Goal: Task Accomplishment & Management: Manage account settings

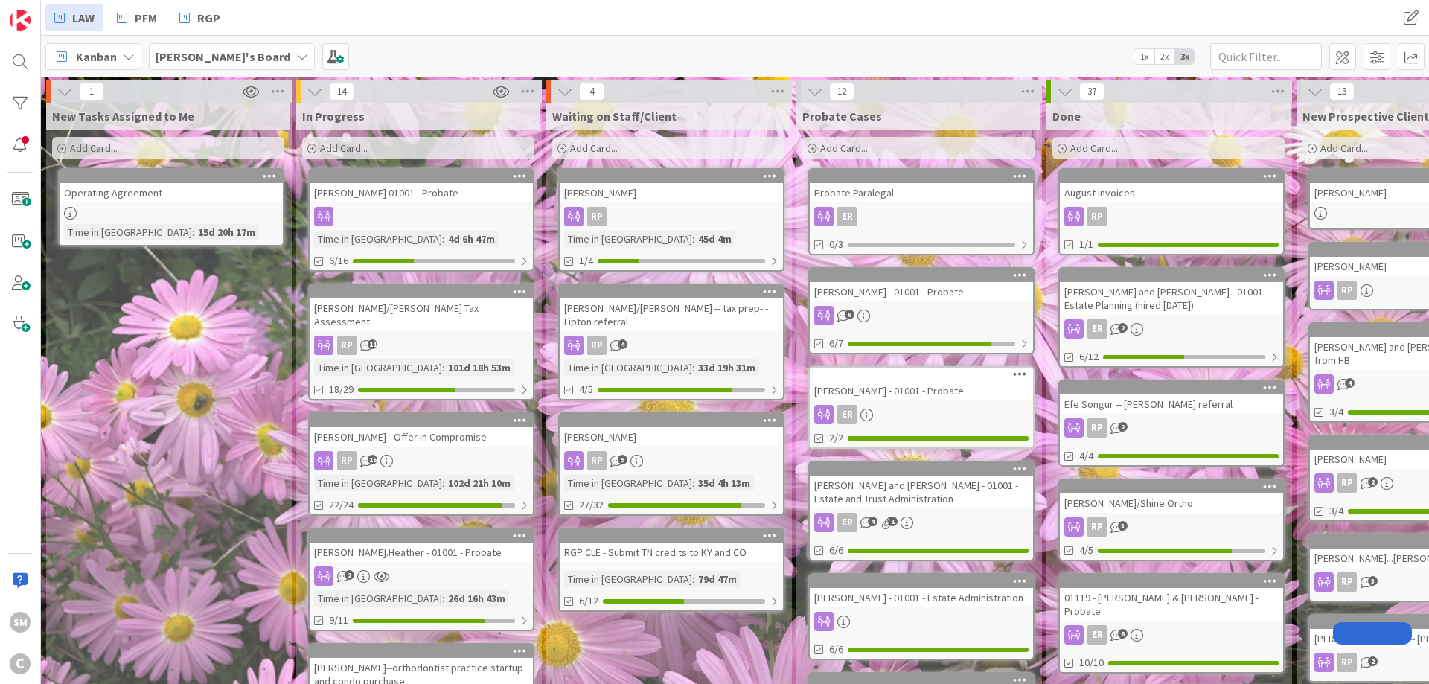
click at [416, 192] on div "[PERSON_NAME] 01001 - Probate" at bounding box center [421, 192] width 223 height 19
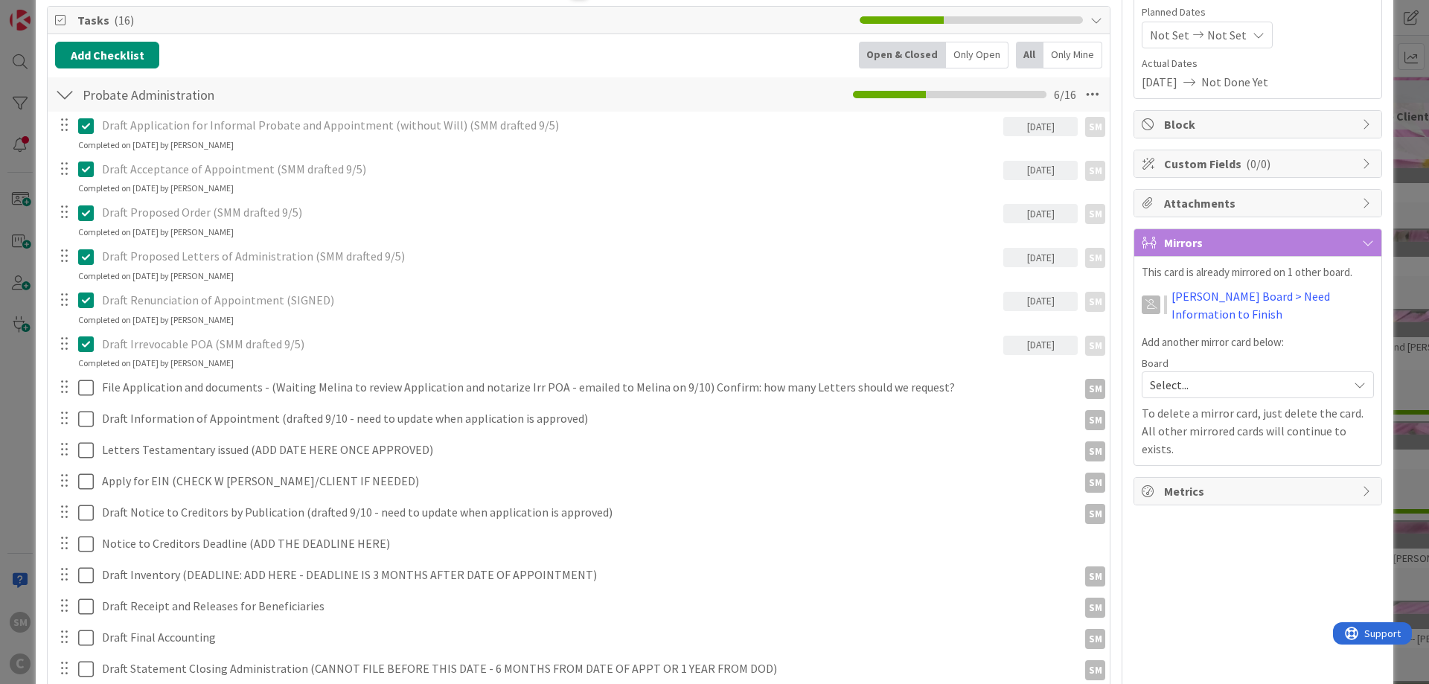
scroll to position [179, 0]
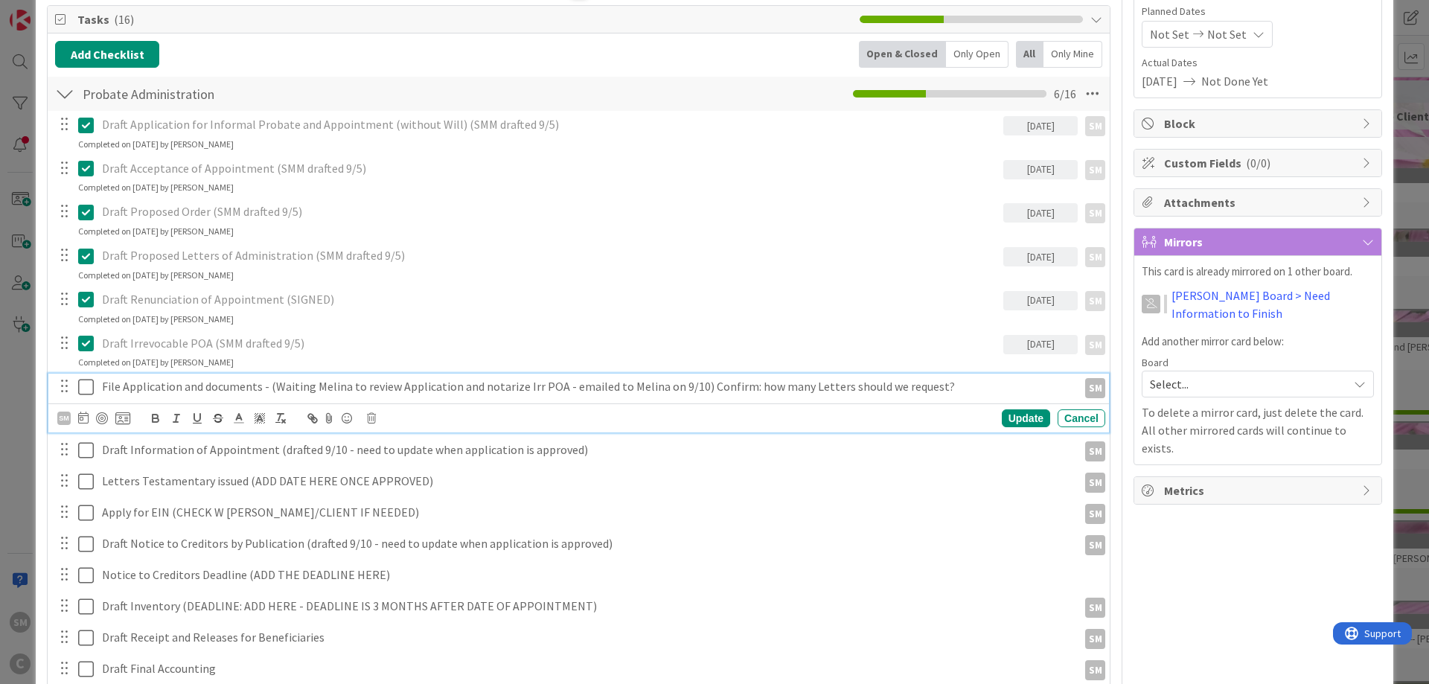
click at [351, 385] on p "File Application and documents - (Waiting Melina to review Application and nota…" at bounding box center [587, 386] width 970 height 17
click at [266, 385] on p "File Application and documents - (Waiting Melina to review Application and nota…" at bounding box center [587, 386] width 970 height 17
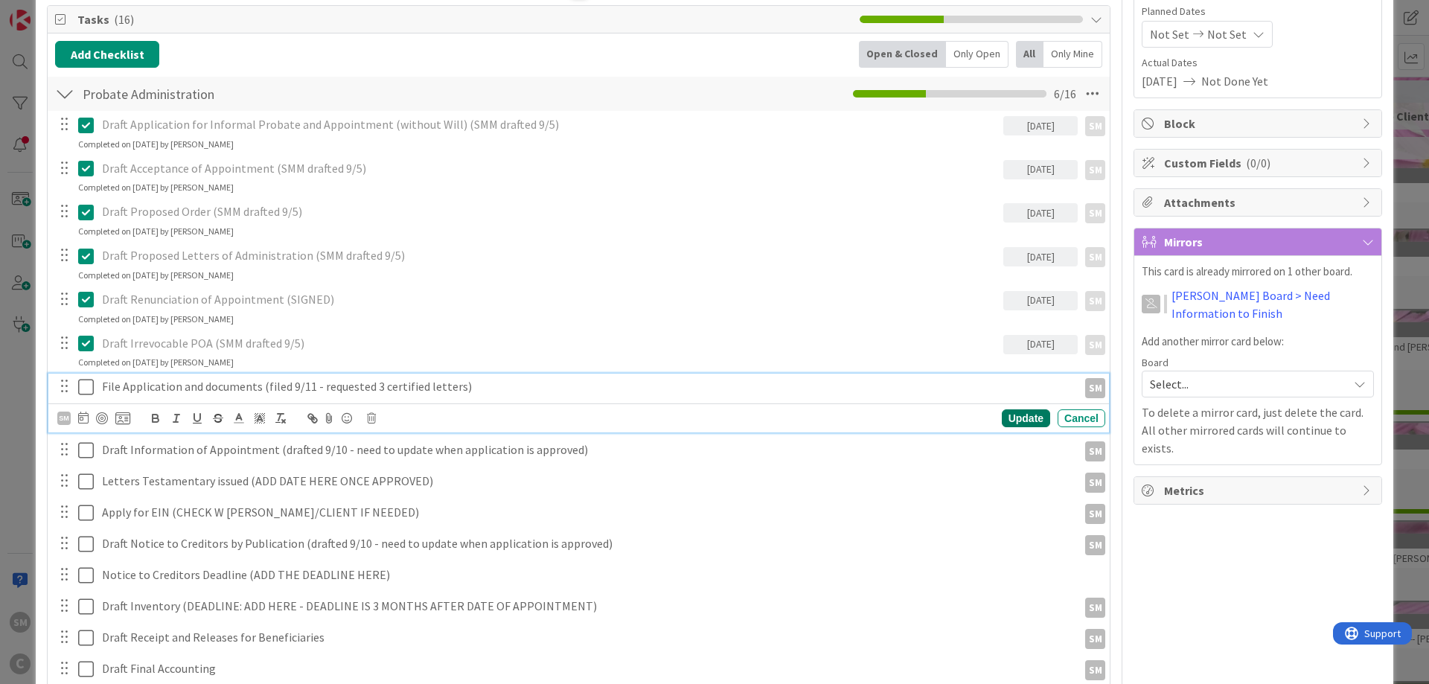
click at [1037, 414] on div "Update" at bounding box center [1026, 418] width 48 height 18
click at [89, 384] on icon at bounding box center [86, 387] width 16 height 18
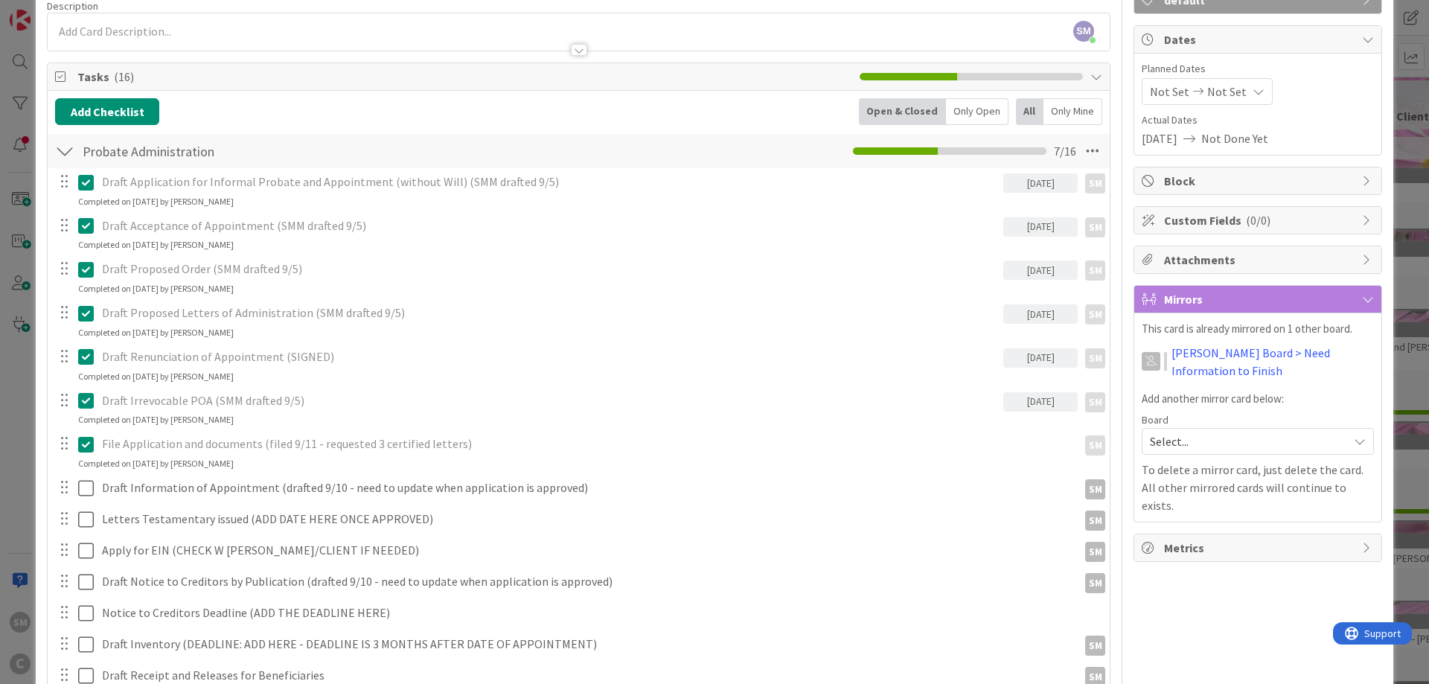
scroll to position [0, 0]
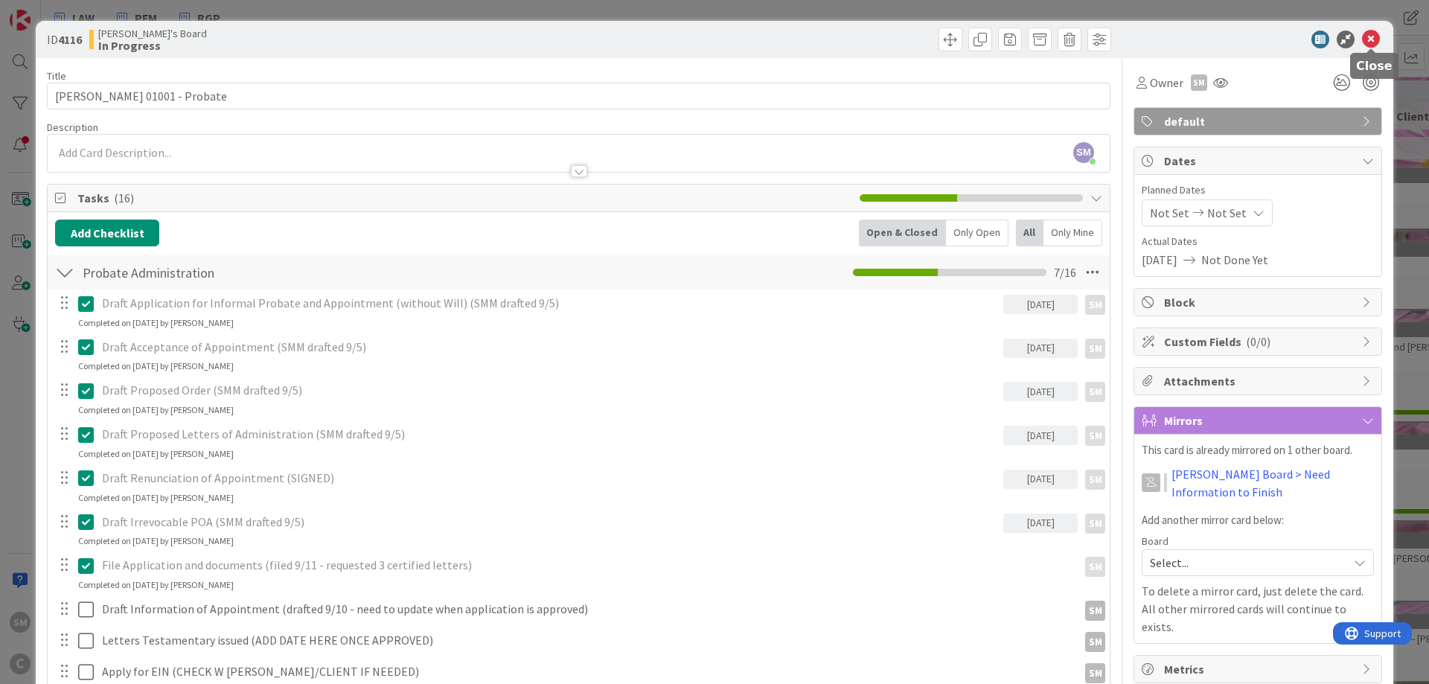
click at [1371, 39] on icon at bounding box center [1371, 40] width 18 height 18
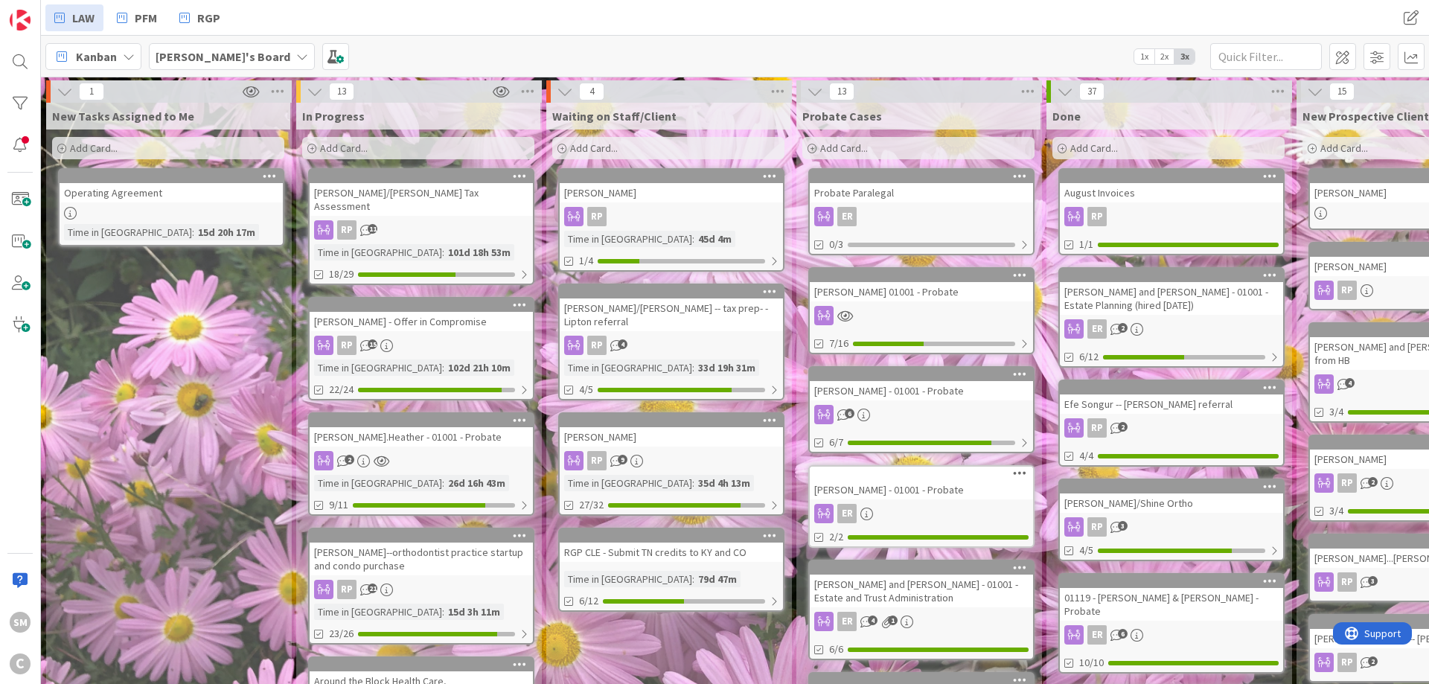
click at [912, 391] on div "[PERSON_NAME] - 01001 - Probate" at bounding box center [921, 390] width 223 height 19
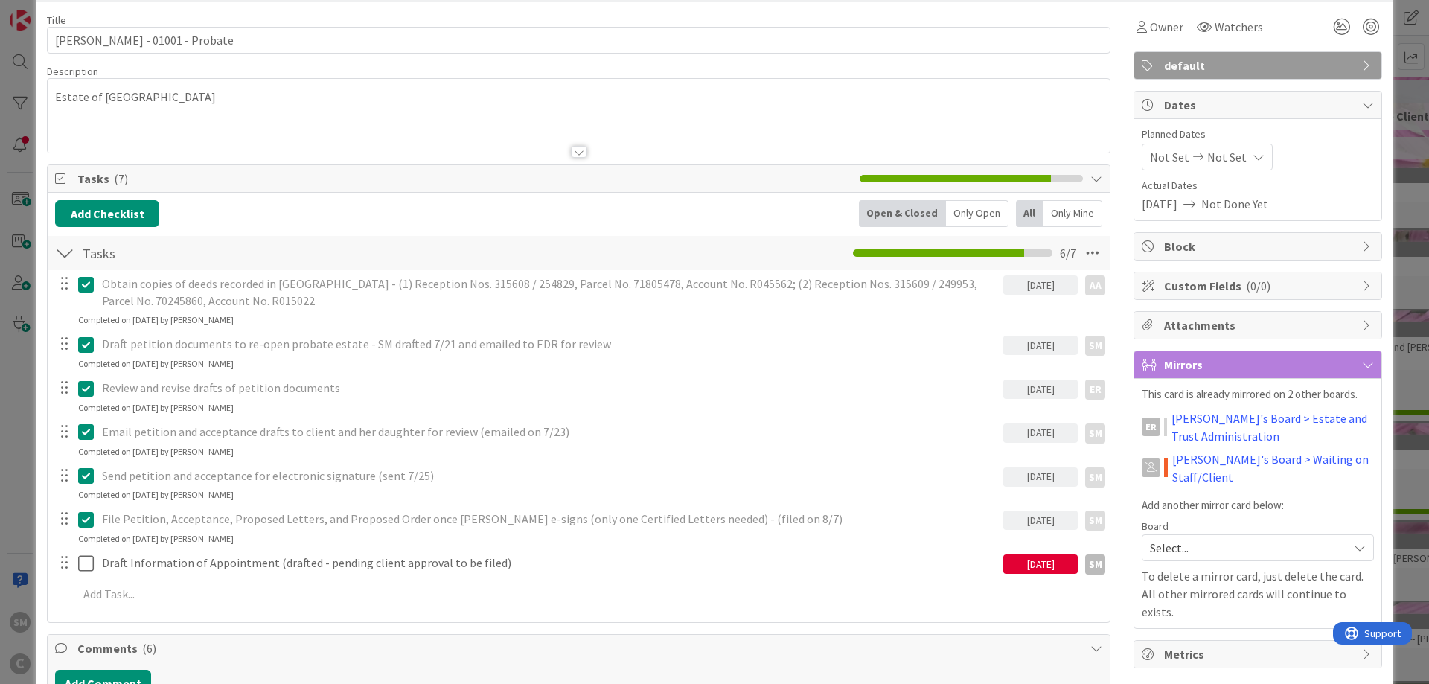
scroll to position [89, 0]
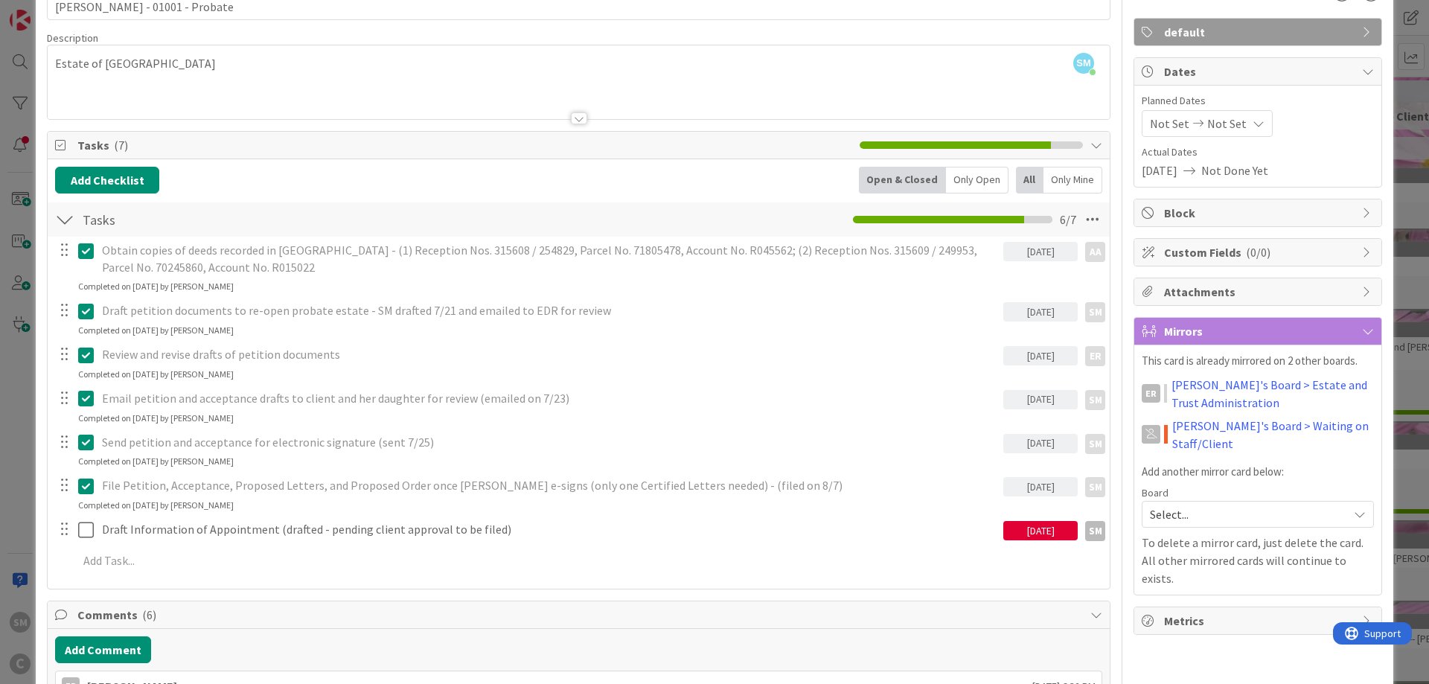
click at [1028, 523] on div "[DATE]" at bounding box center [1040, 530] width 74 height 19
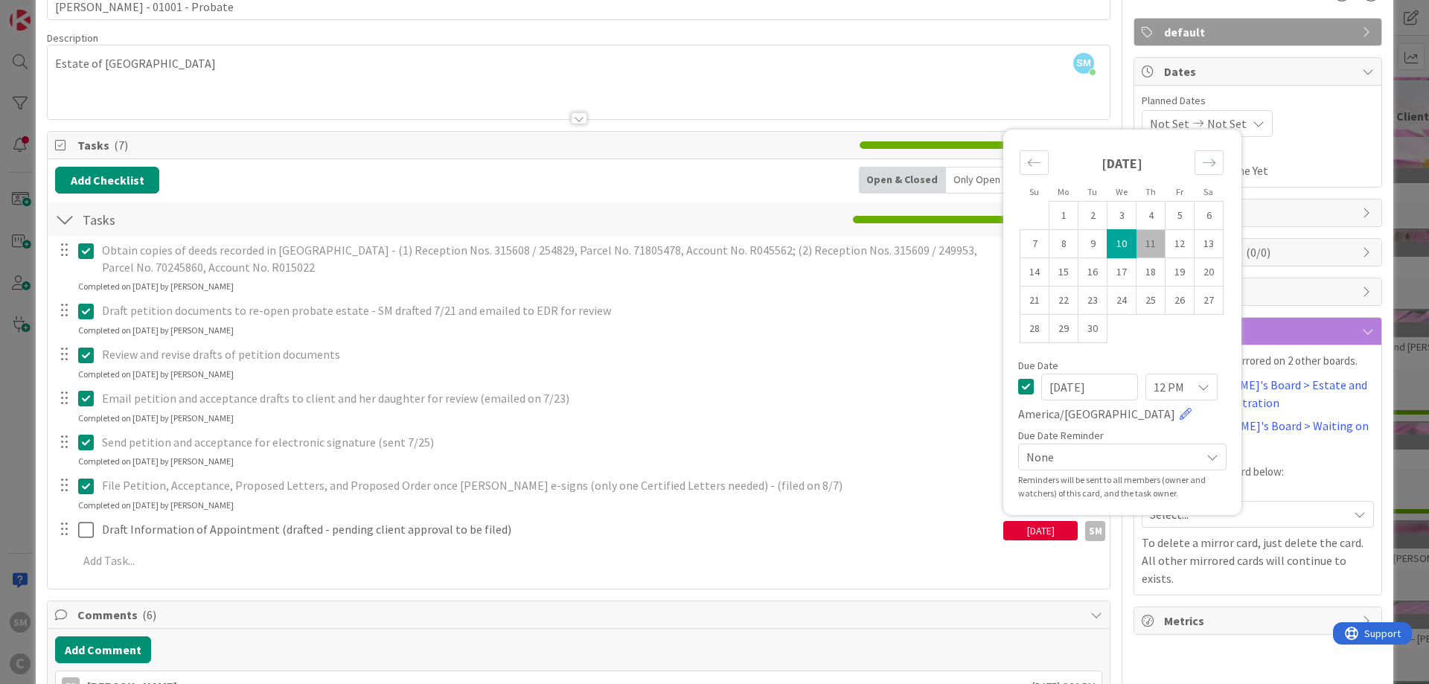
click at [1156, 236] on td "11" at bounding box center [1150, 243] width 29 height 28
type input "[DATE]"
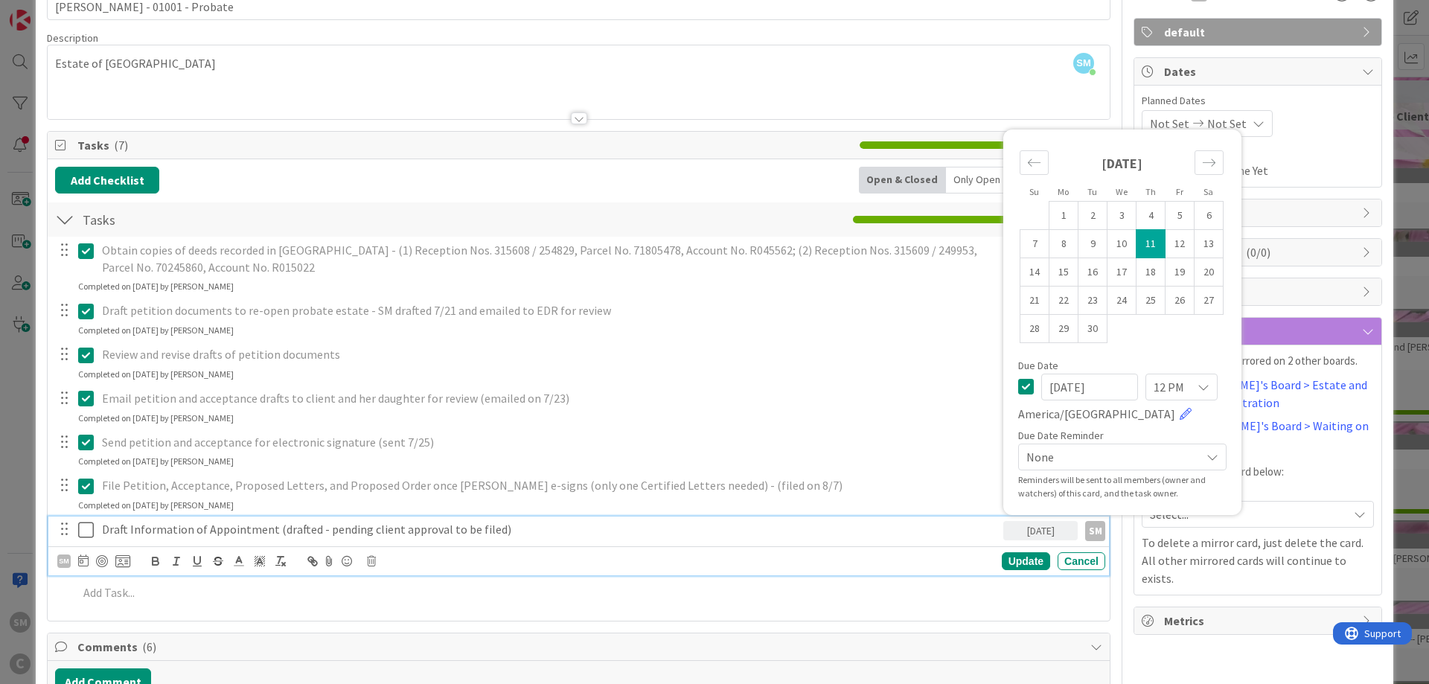
click at [281, 529] on p "Draft Information of Appointment (drafted - pending client approval to be filed)" at bounding box center [549, 529] width 895 height 17
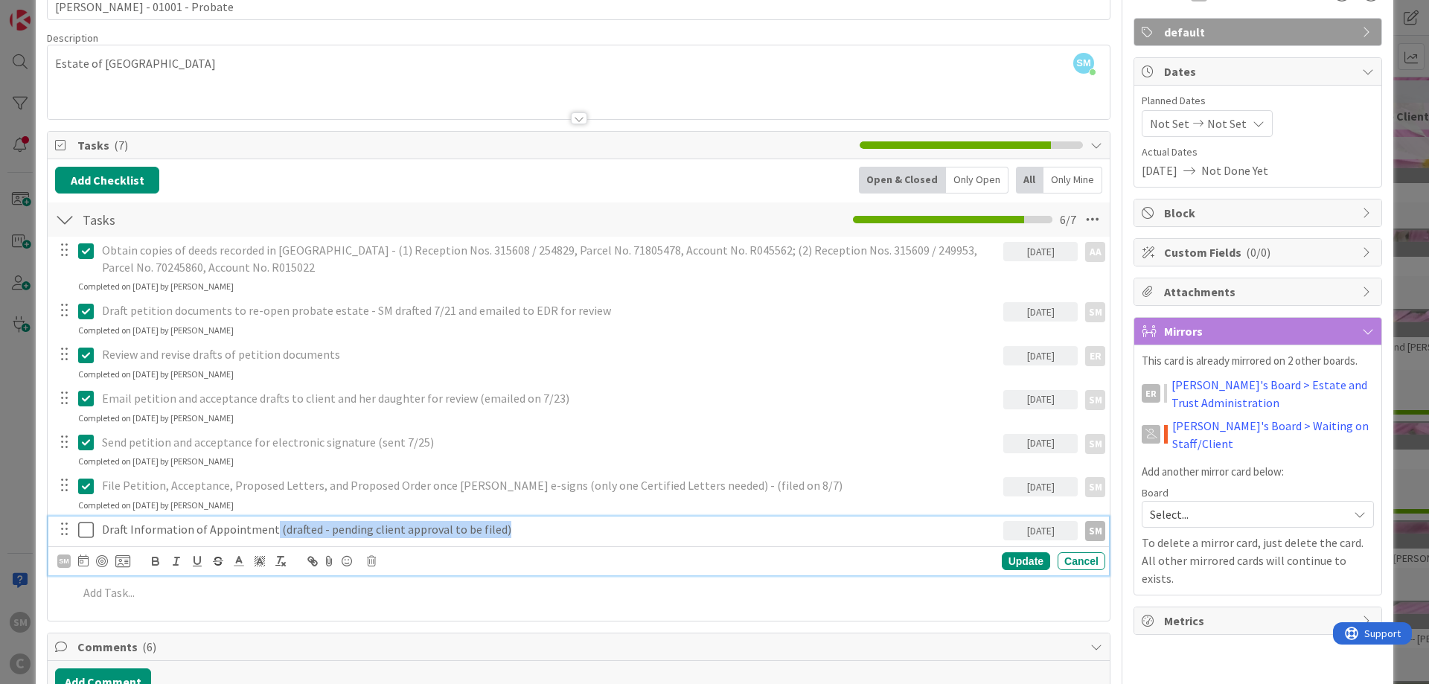
drag, startPoint x: 269, startPoint y: 532, endPoint x: 532, endPoint y: 534, distance: 263.4
click at [532, 534] on p "Draft Information of Appointment (drafted - pending client approval to be filed)" at bounding box center [549, 529] width 895 height 17
click at [89, 532] on icon at bounding box center [86, 530] width 16 height 18
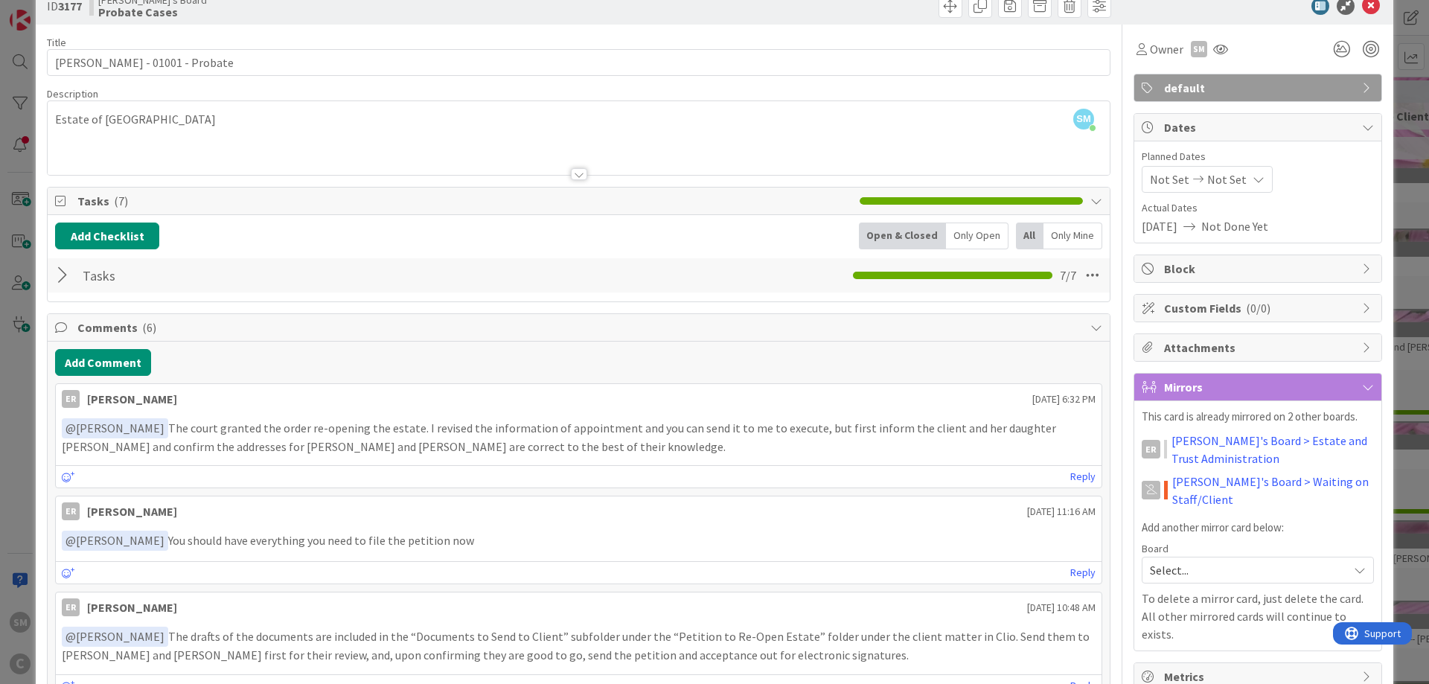
scroll to position [0, 0]
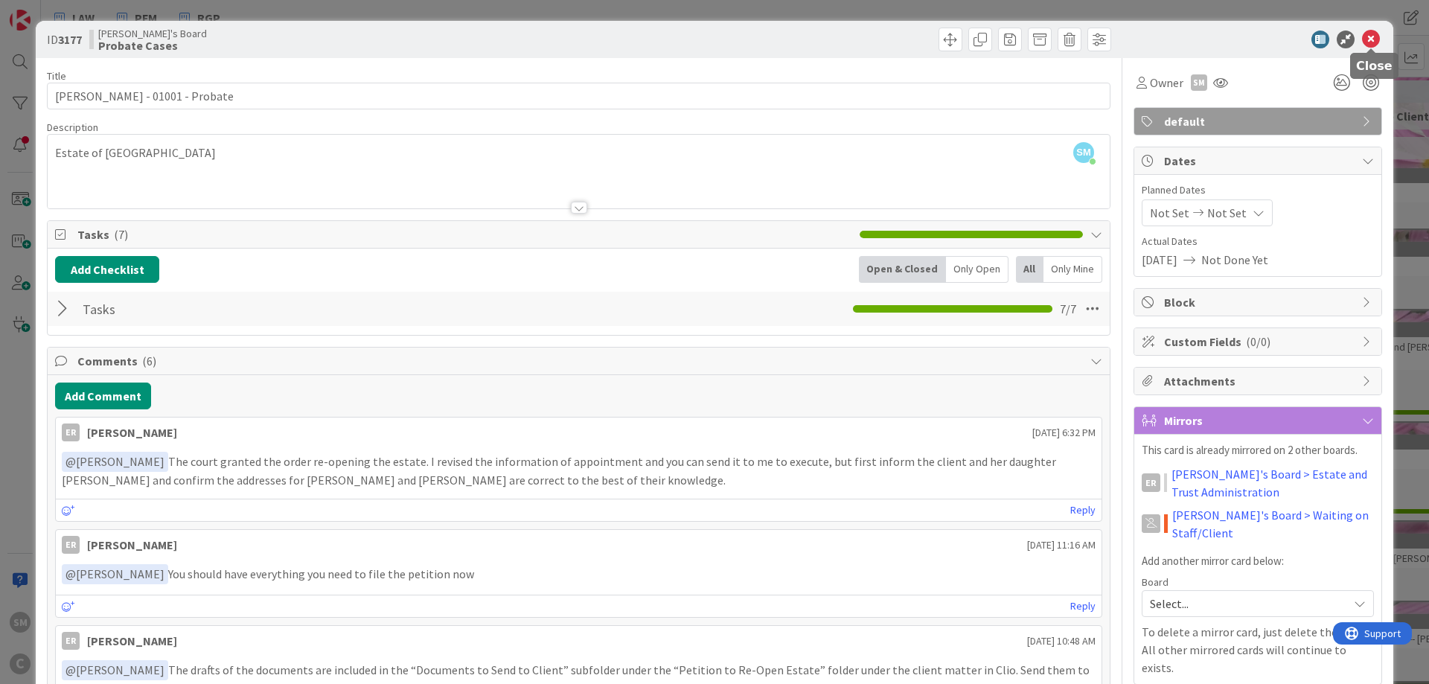
click at [1369, 39] on icon at bounding box center [1371, 40] width 18 height 18
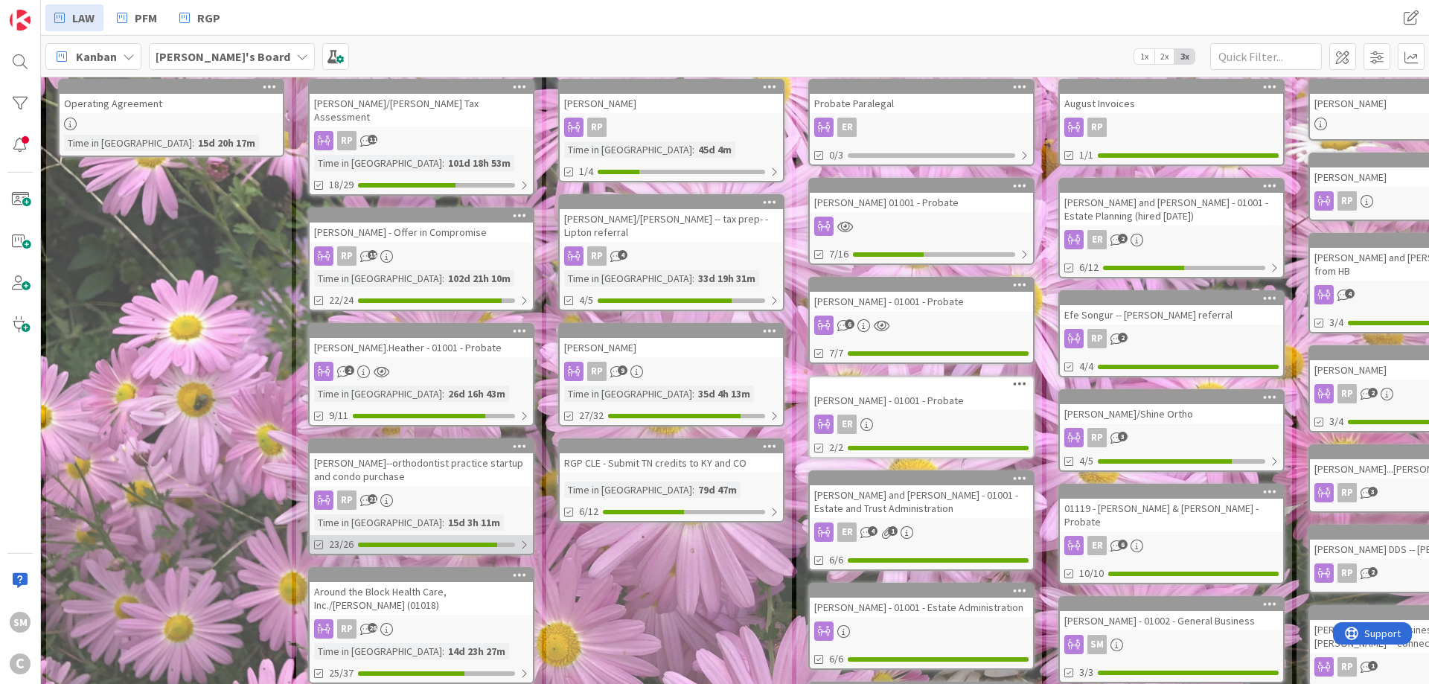
scroll to position [179, 0]
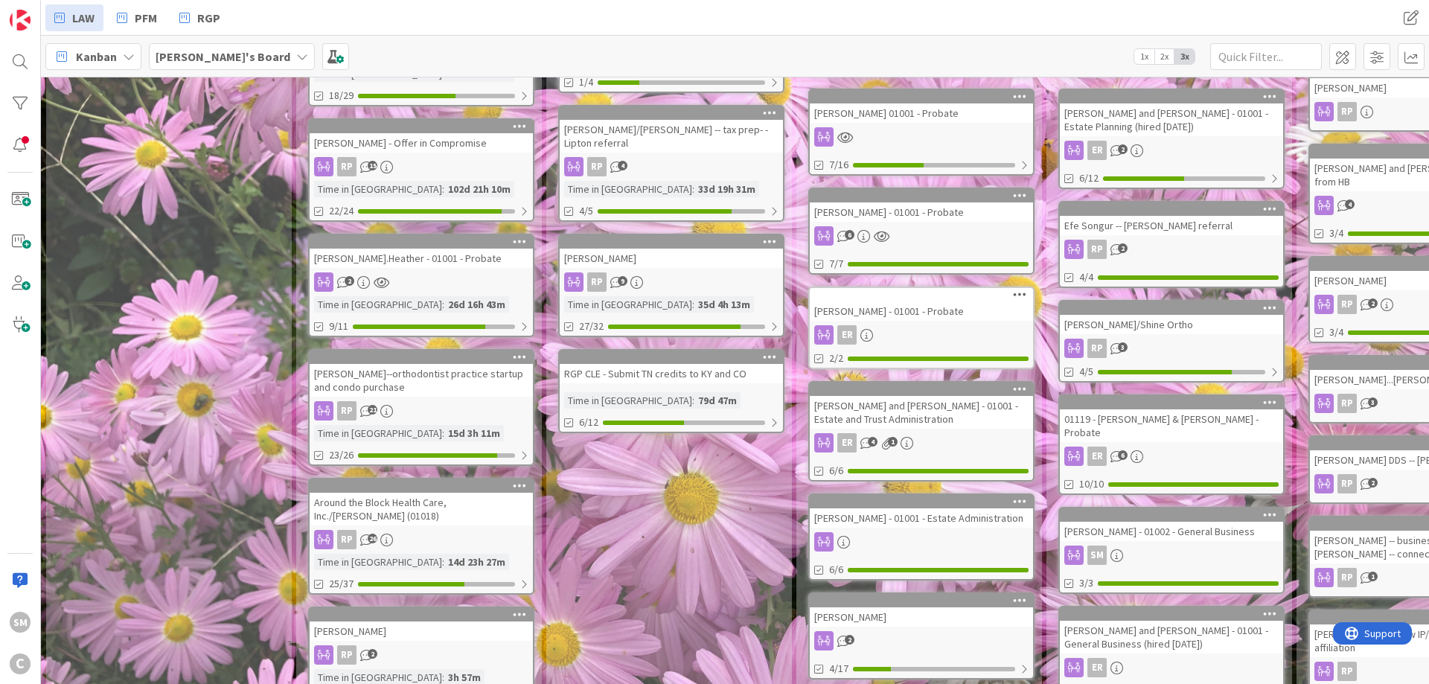
click at [410, 272] on div "2" at bounding box center [421, 281] width 223 height 19
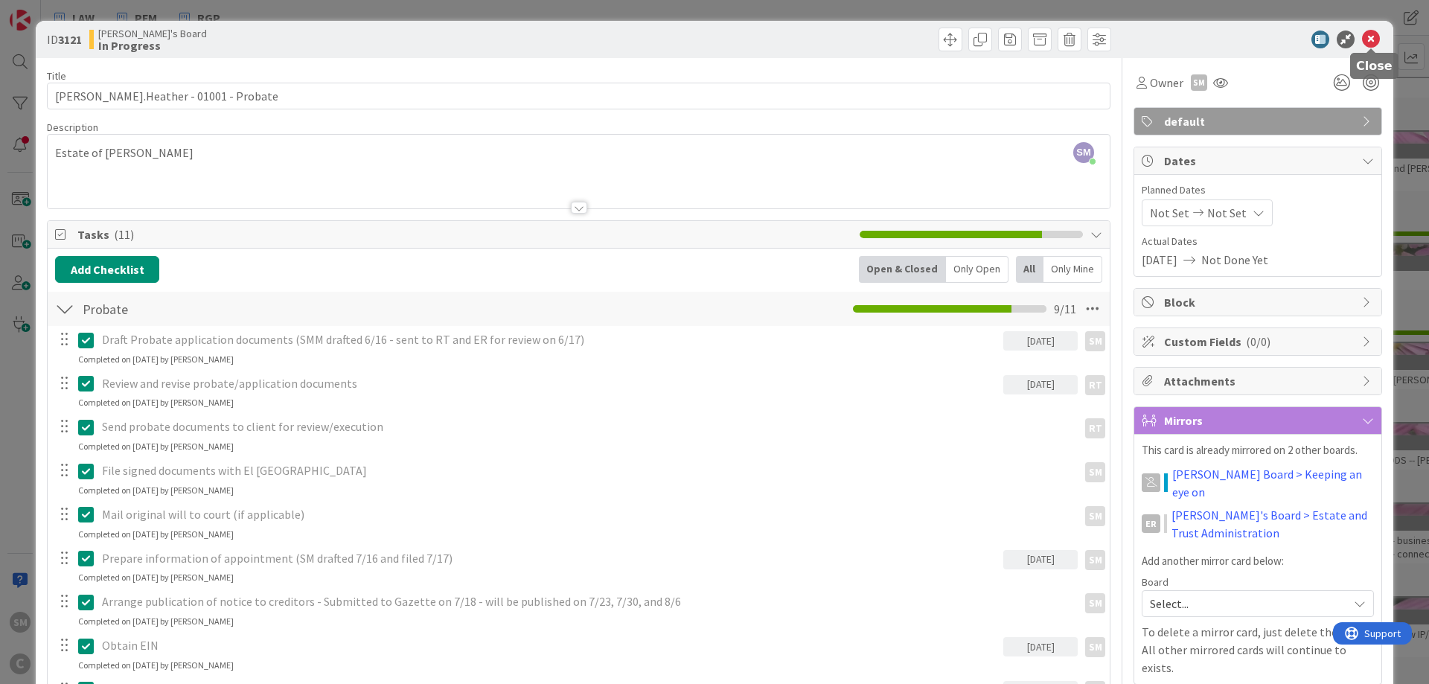
click at [1371, 39] on icon at bounding box center [1371, 40] width 18 height 18
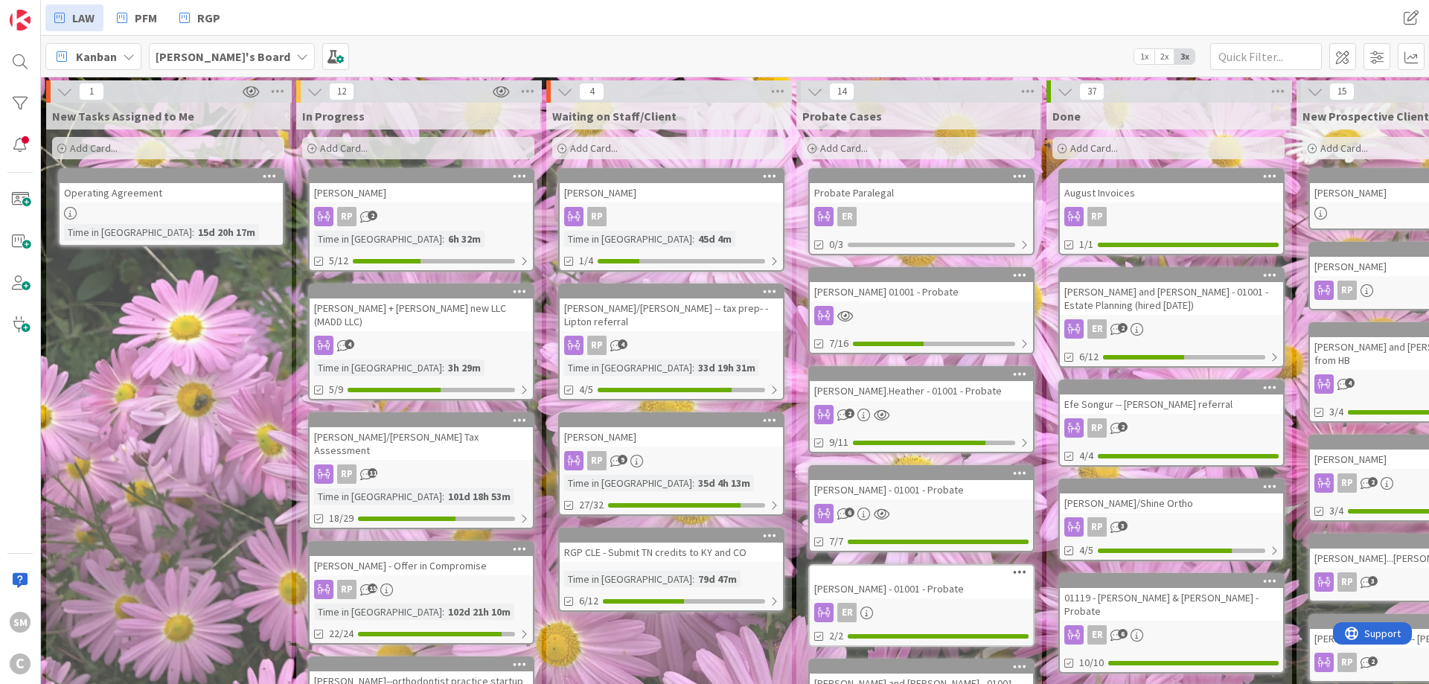
click at [420, 336] on div "4" at bounding box center [421, 345] width 223 height 19
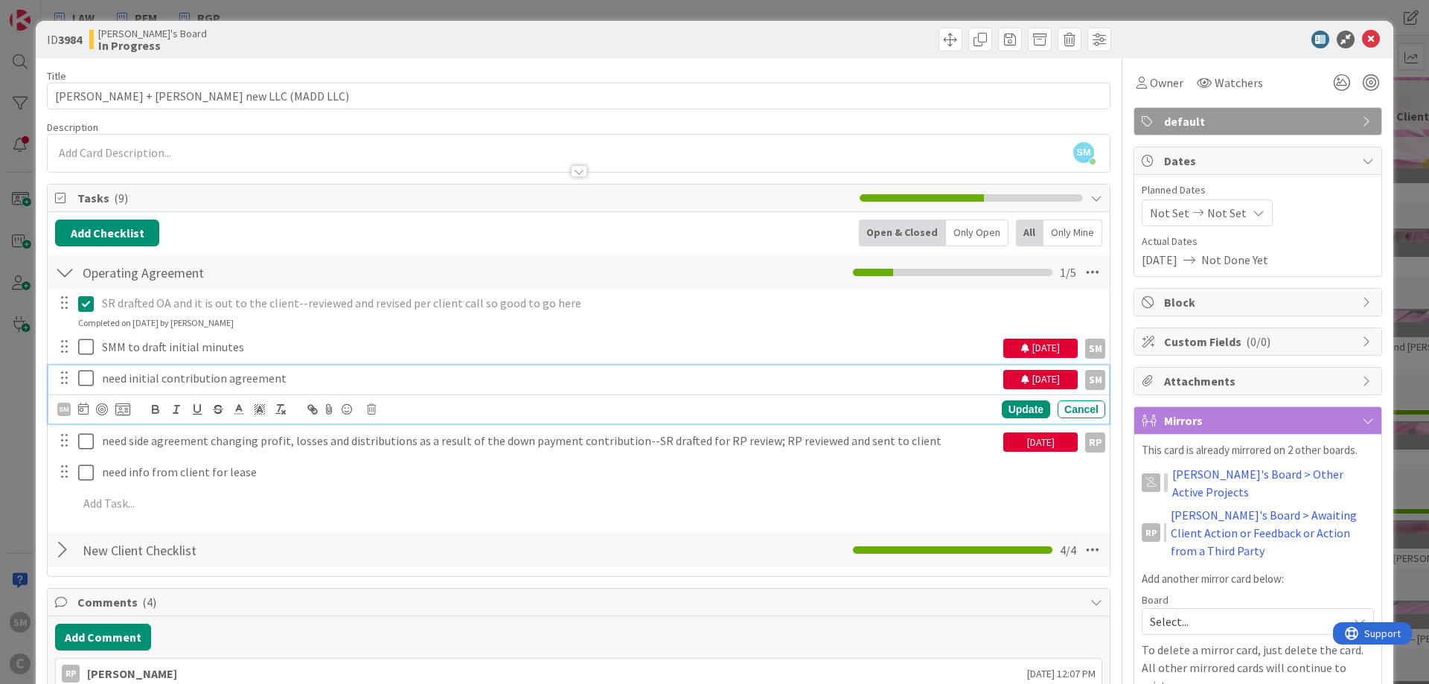
click at [138, 387] on div "need initial contribution agreement" at bounding box center [549, 378] width 907 height 26
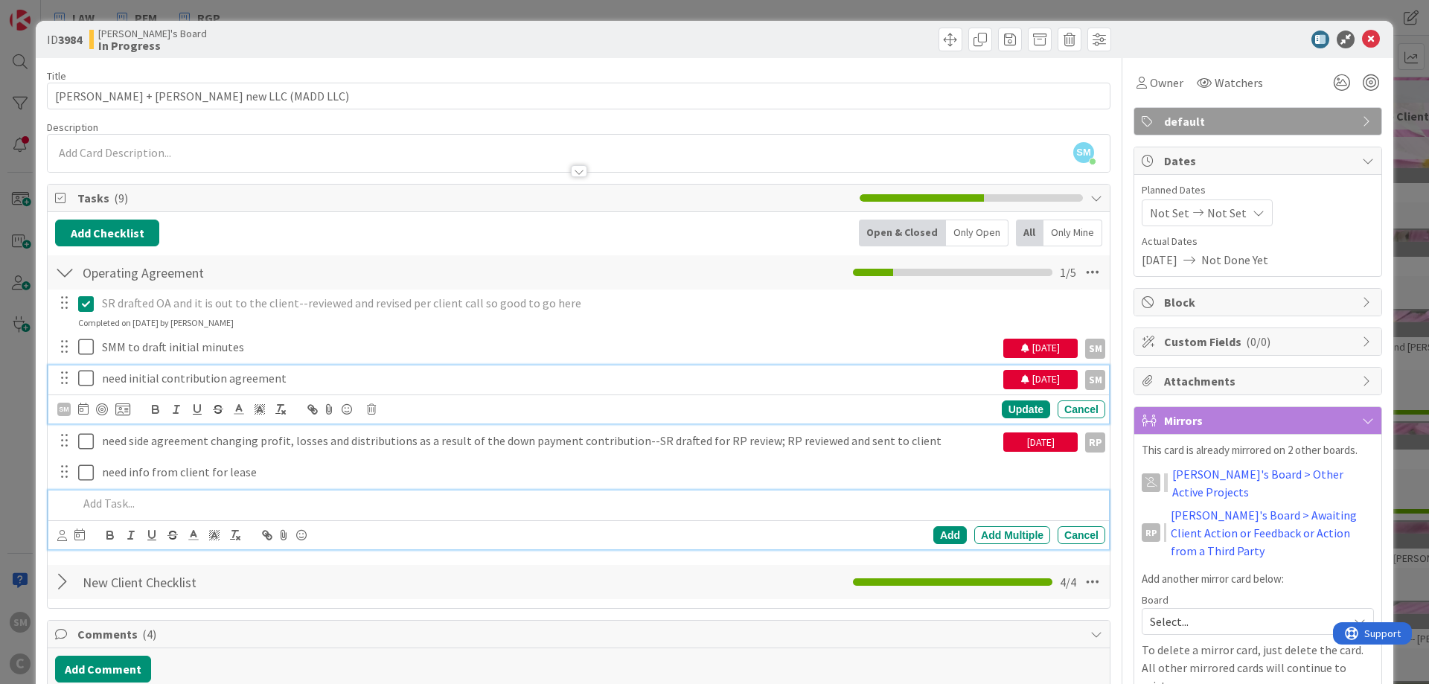
click at [338, 515] on div at bounding box center [588, 503] width 1033 height 26
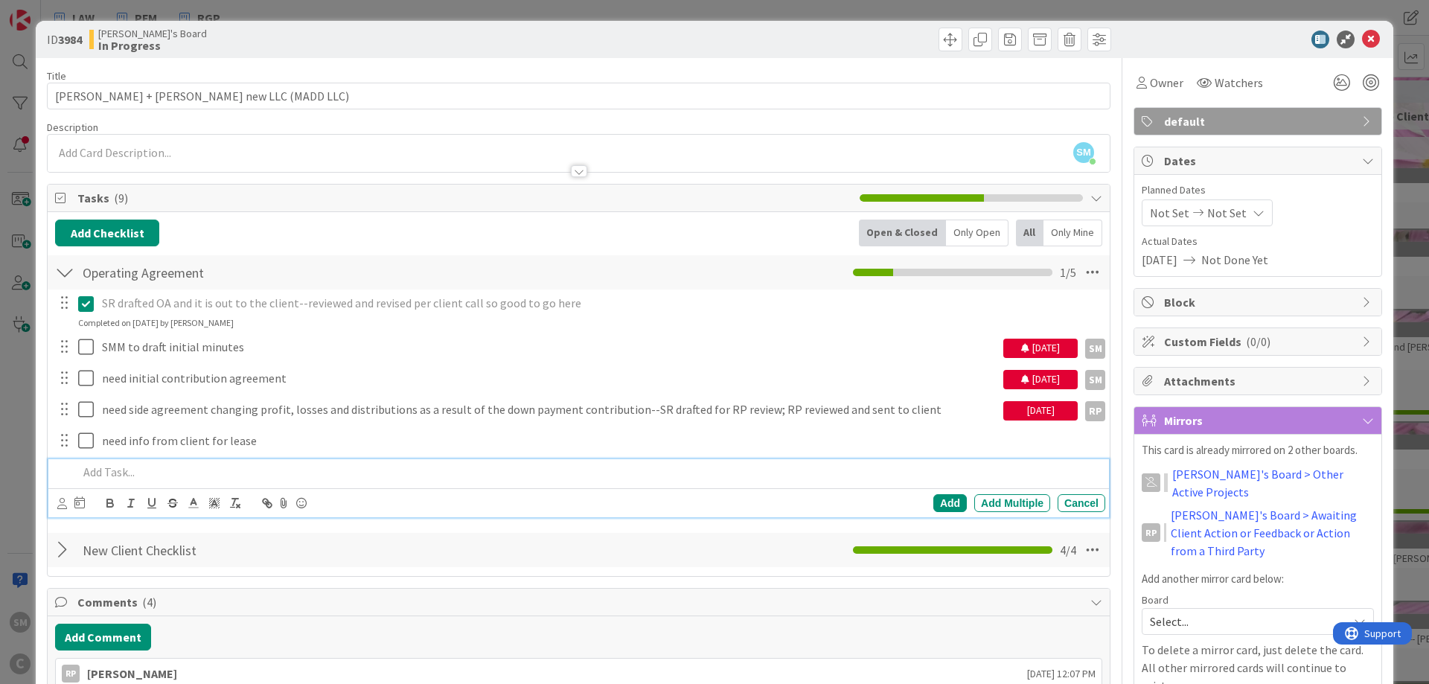
click at [377, 161] on div at bounding box center [579, 164] width 1062 height 16
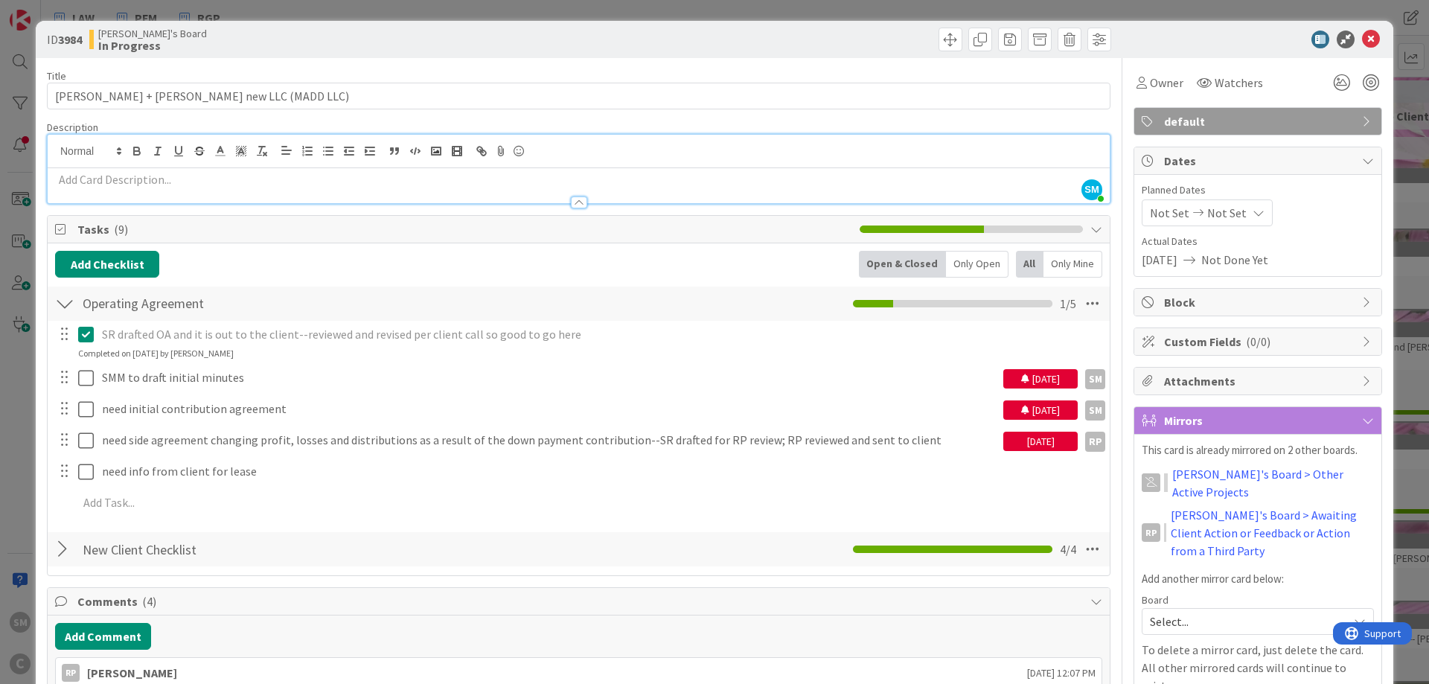
click at [372, 189] on div at bounding box center [579, 196] width 1062 height 16
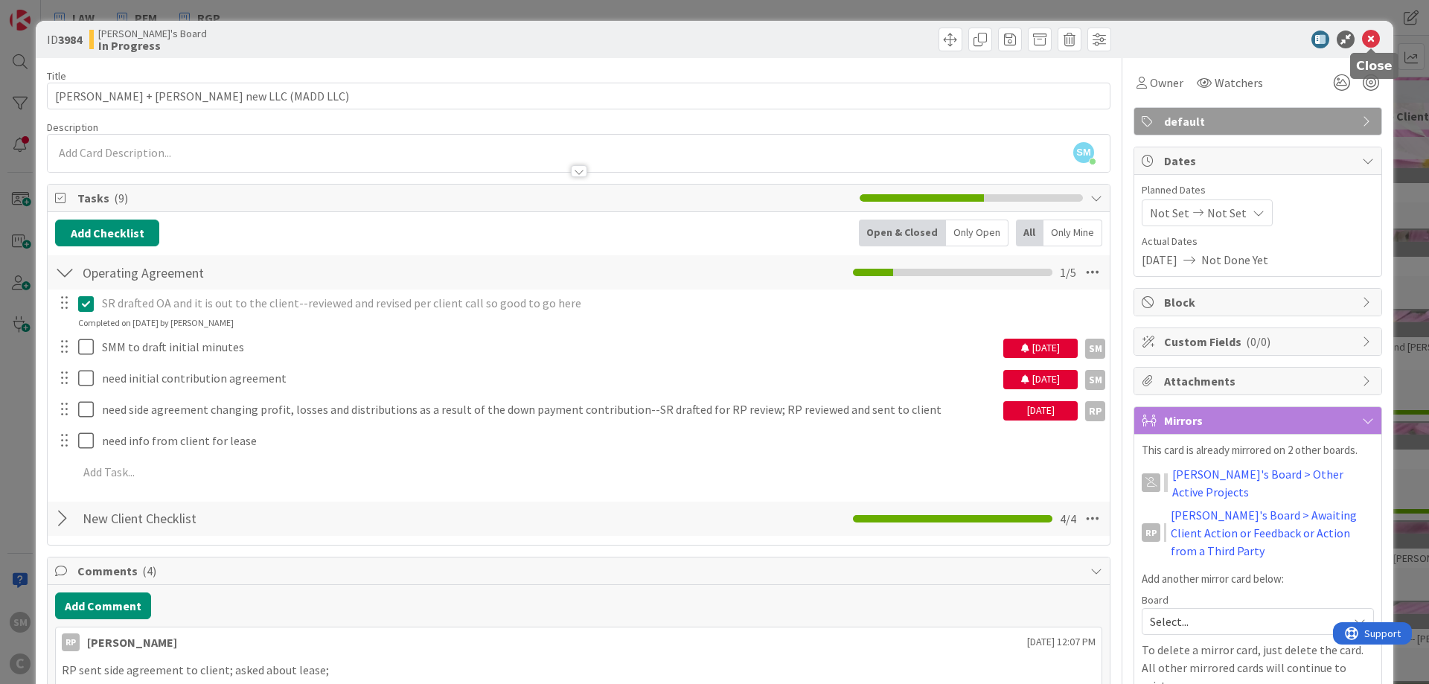
click at [1368, 42] on icon at bounding box center [1371, 40] width 18 height 18
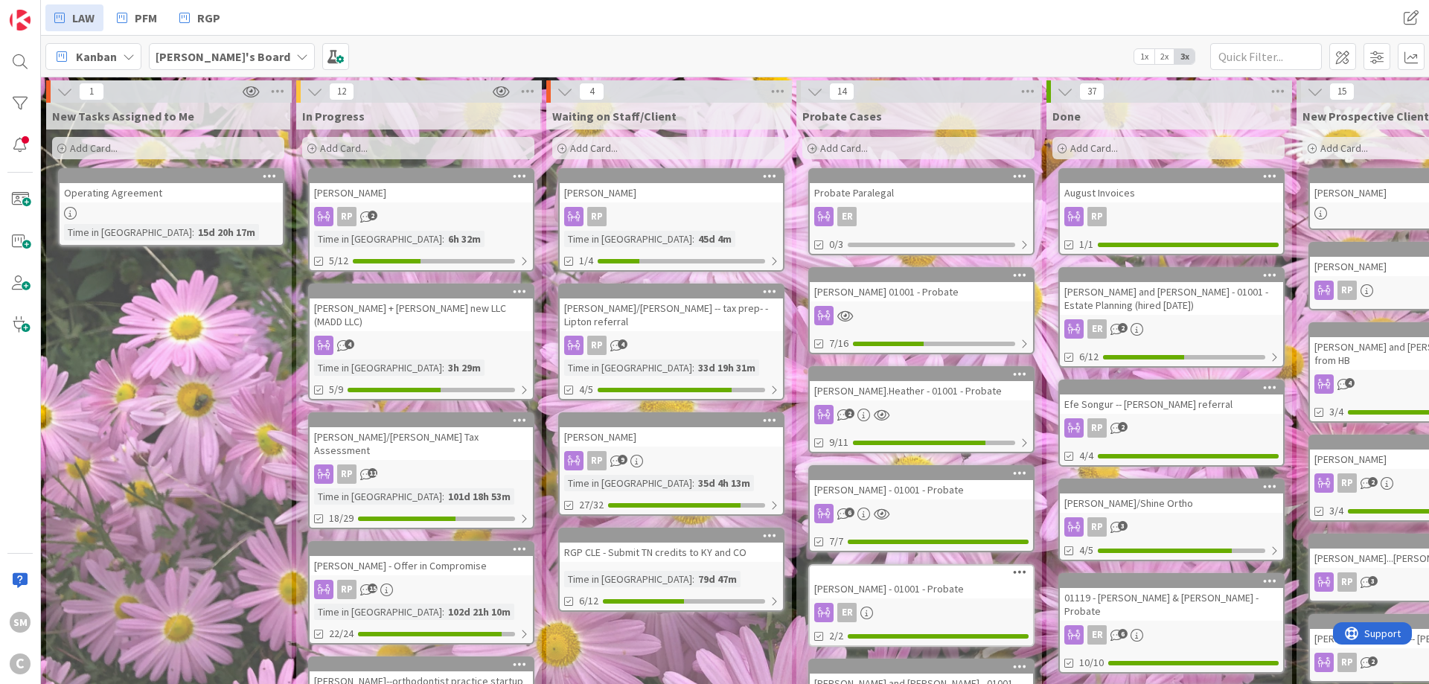
click at [411, 219] on div "RP 2" at bounding box center [421, 216] width 223 height 19
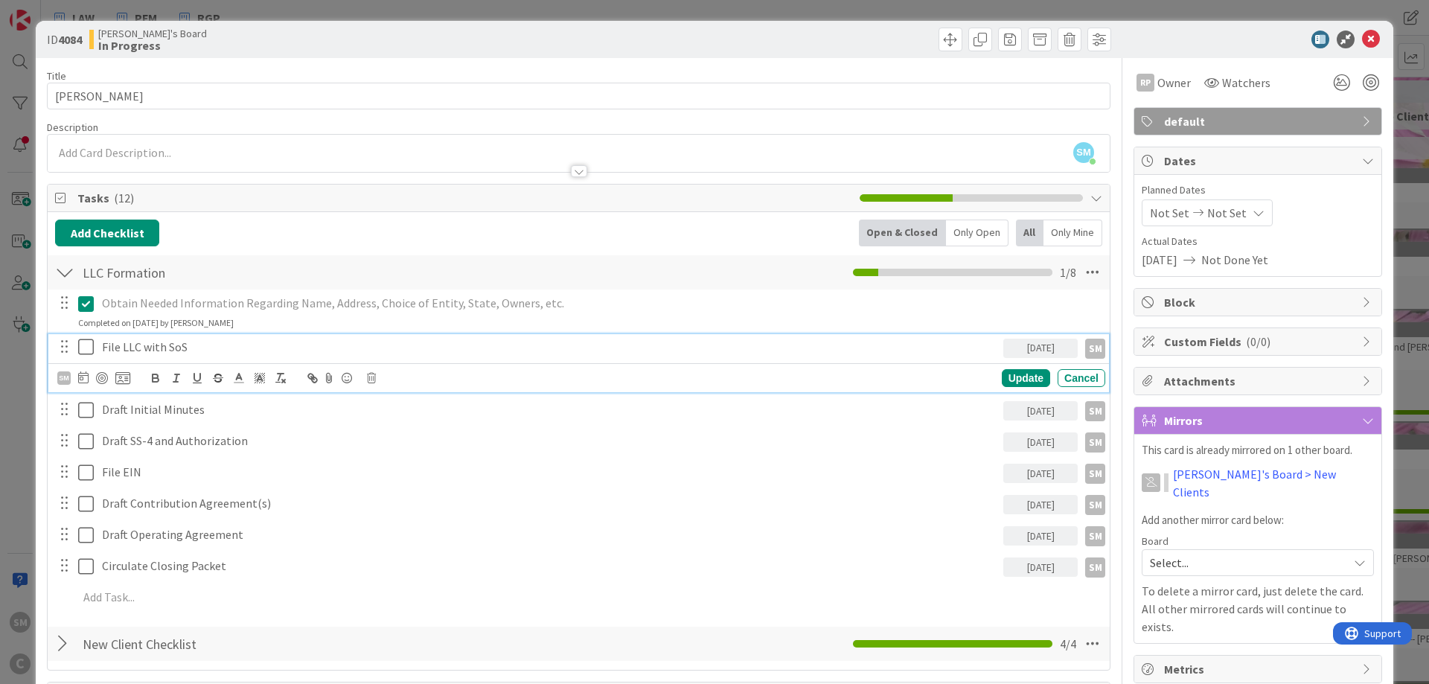
click at [121, 346] on p "File LLC with SoS" at bounding box center [549, 347] width 895 height 17
click at [1021, 377] on div "Update" at bounding box center [1026, 378] width 48 height 18
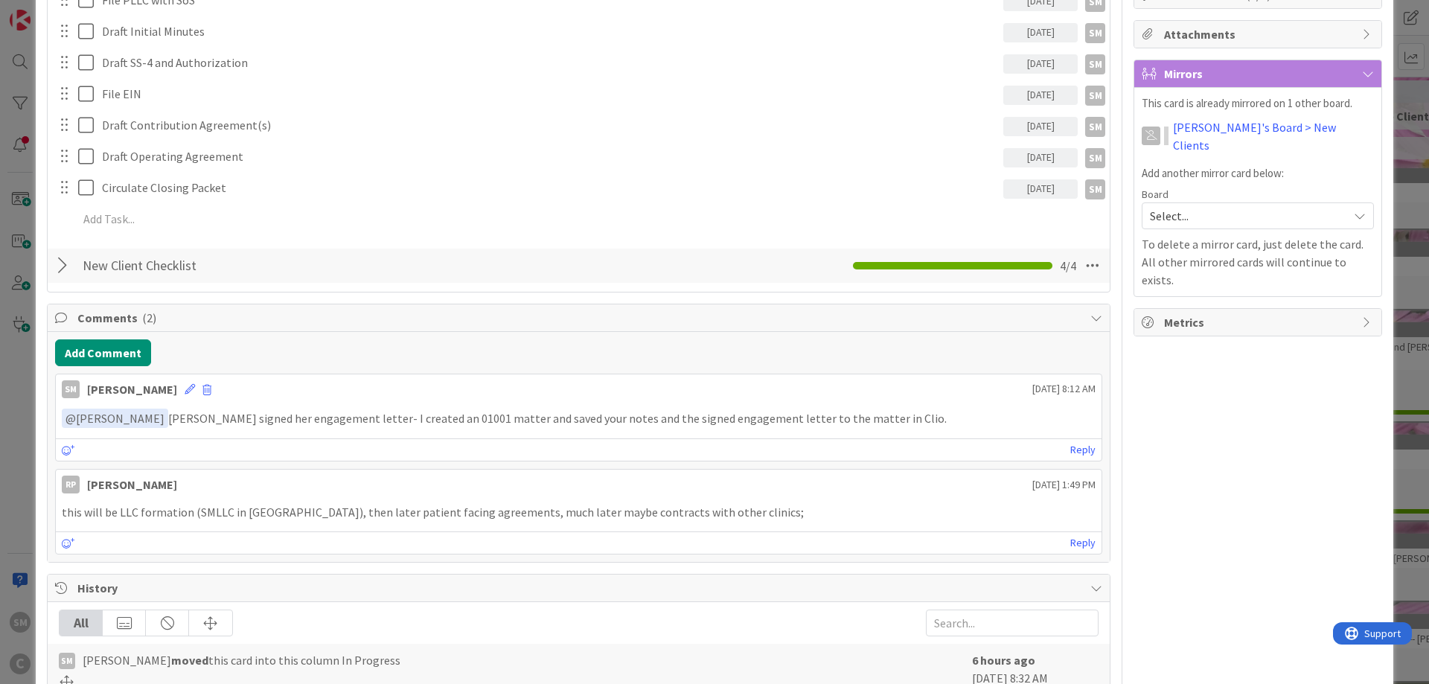
scroll to position [357, 0]
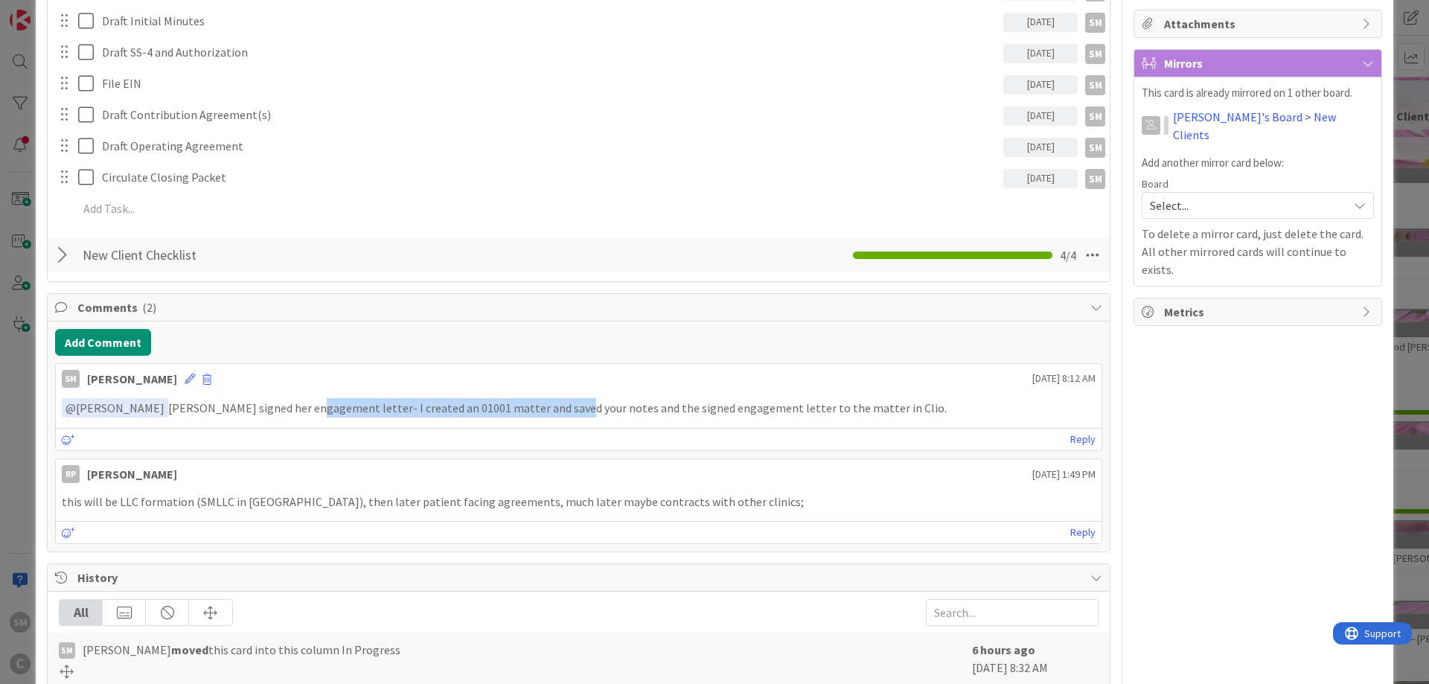
drag, startPoint x: 289, startPoint y: 410, endPoint x: 557, endPoint y: 410, distance: 267.9
click at [550, 410] on p "﻿ @ [PERSON_NAME] ﻿ [PERSON_NAME] signed her engagement letter- I created an 01…" at bounding box center [579, 408] width 1034 height 20
click at [688, 410] on p "﻿ @ [PERSON_NAME] ﻿ [PERSON_NAME] signed her engagement letter- I created an 01…" at bounding box center [579, 408] width 1034 height 20
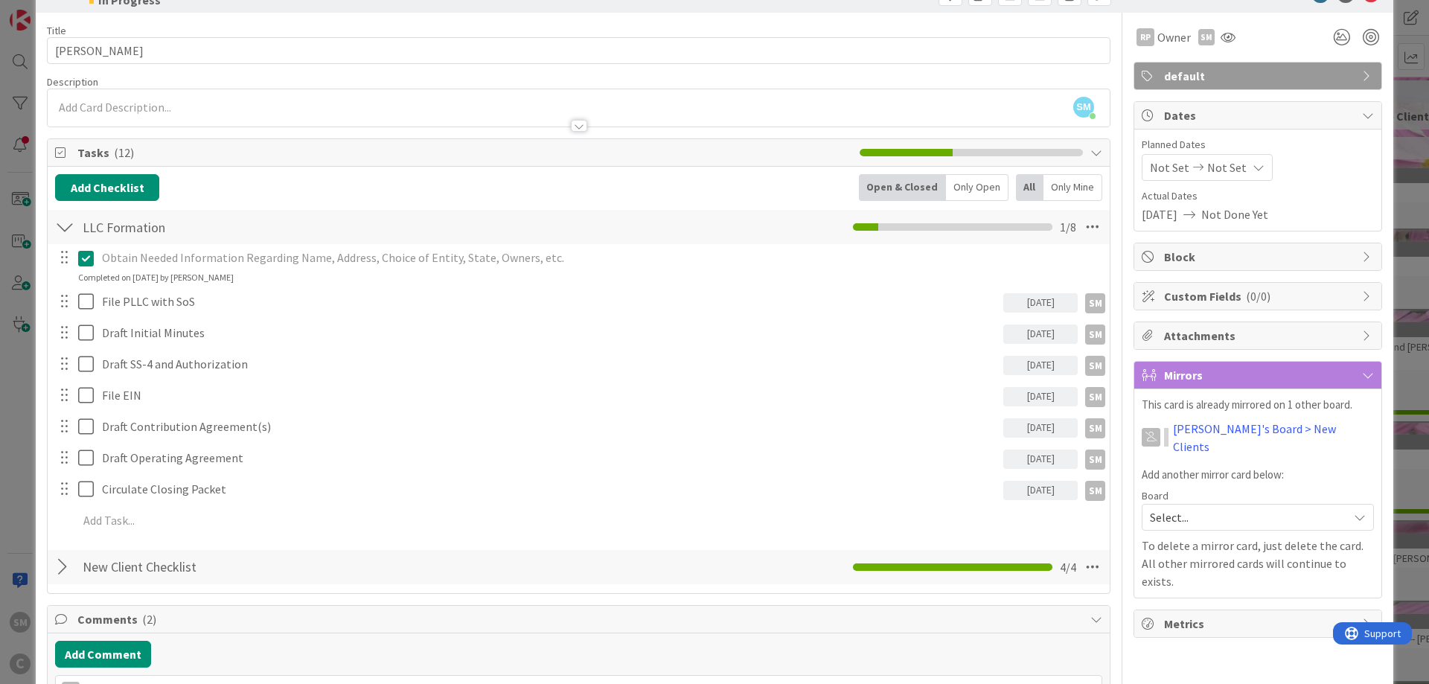
scroll to position [0, 0]
